Goal: Task Accomplishment & Management: Complete application form

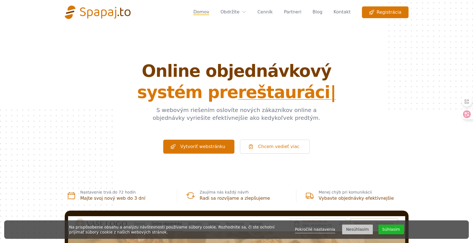
click at [384, 231] on button "Súhlasím" at bounding box center [392, 229] width 26 height 10
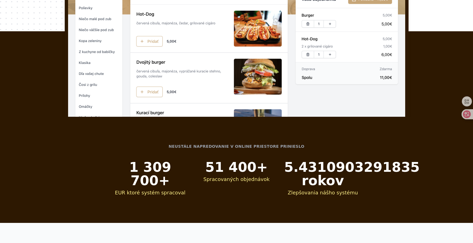
scroll to position [259, 0]
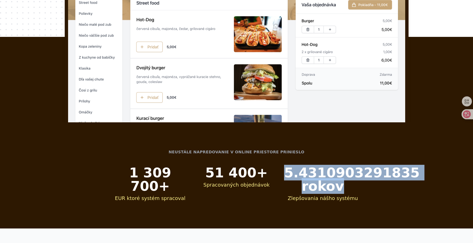
drag, startPoint x: 285, startPoint y: 170, endPoint x: 342, endPoint y: 186, distance: 59.5
click at [342, 186] on dd "5.4310903291835 rokov" at bounding box center [322, 179] width 77 height 27
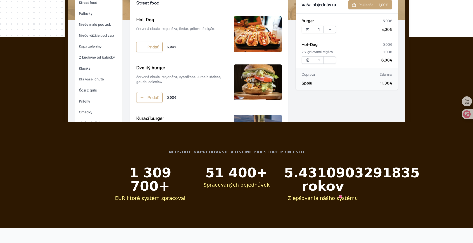
click at [392, 146] on div "Neustále napredovanie v online priestore prinieslo EUR ktoré systém spracoval 1…" at bounding box center [236, 175] width 357 height 106
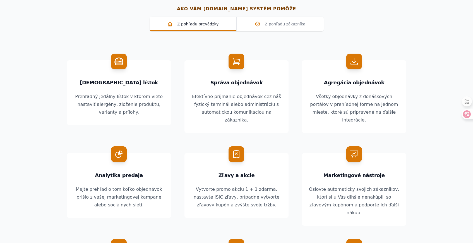
scroll to position [514, 0]
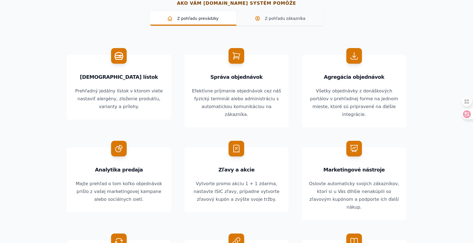
click at [299, 19] on span "Z pohľadu zákazníka" at bounding box center [280, 19] width 78 height 6
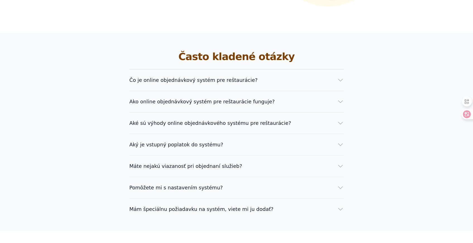
scroll to position [978, 0]
click at [318, 133] on div "Aký je vstupný poplatok do systému? Pri všetkých balíkoch z cenníku je vstupný …" at bounding box center [237, 140] width 214 height 15
click at [312, 140] on button "Aký je vstupný poplatok do systému?" at bounding box center [237, 144] width 214 height 8
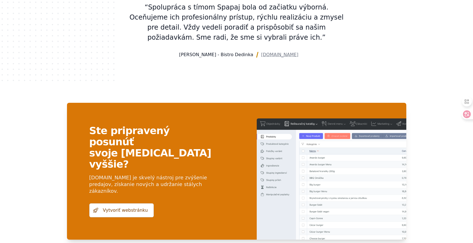
scroll to position [1281, 0]
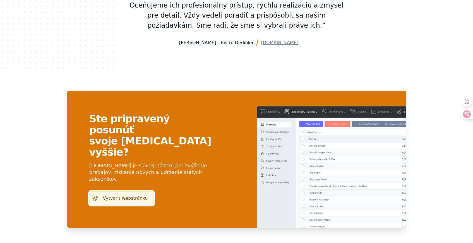
click at [113, 191] on link "Vytvoriť webstránku" at bounding box center [121, 198] width 64 height 14
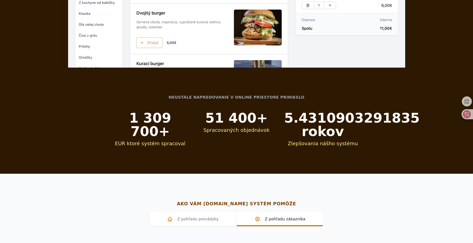
scroll to position [0, 0]
